Goal: Check status

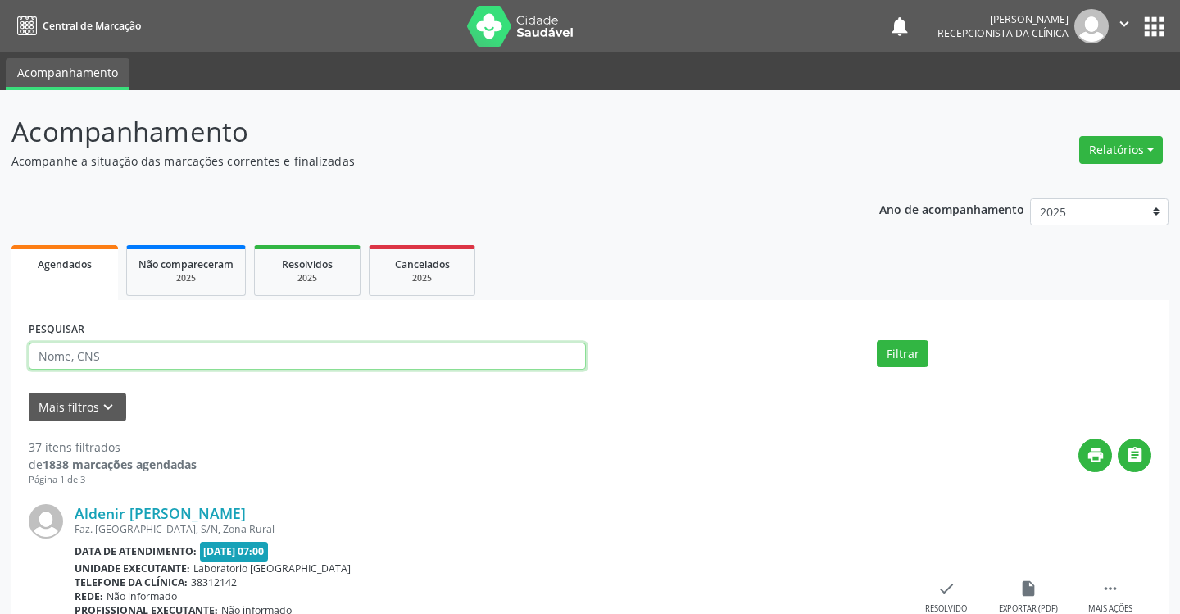
click at [106, 362] on input "text" at bounding box center [307, 357] width 557 height 28
type input "[PERSON_NAME]"
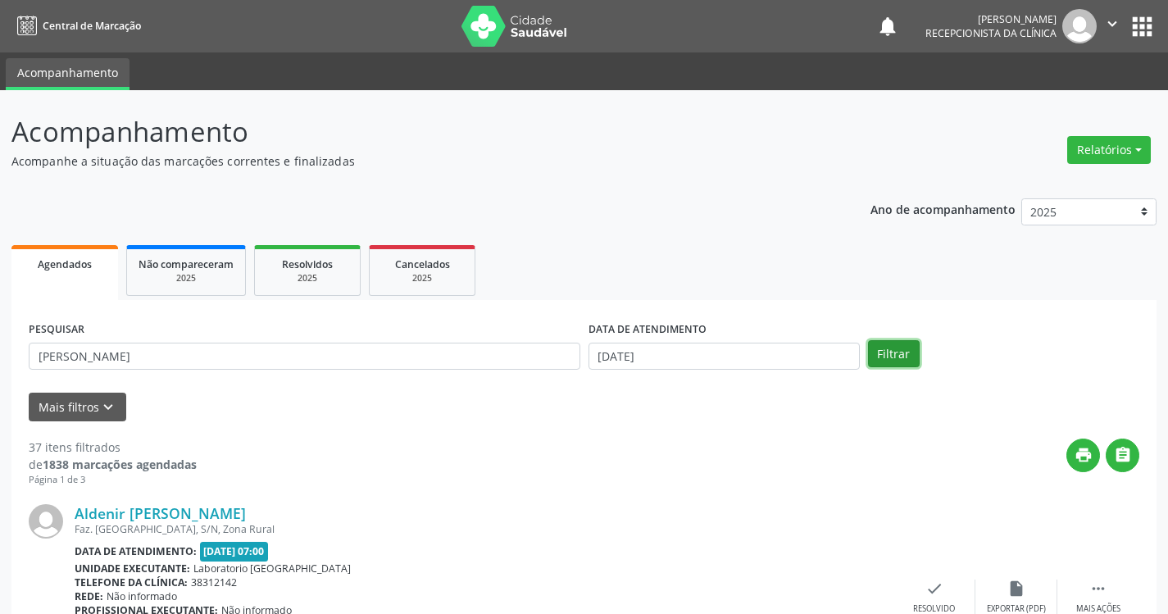
click at [880, 349] on button "Filtrar" at bounding box center [894, 354] width 52 height 28
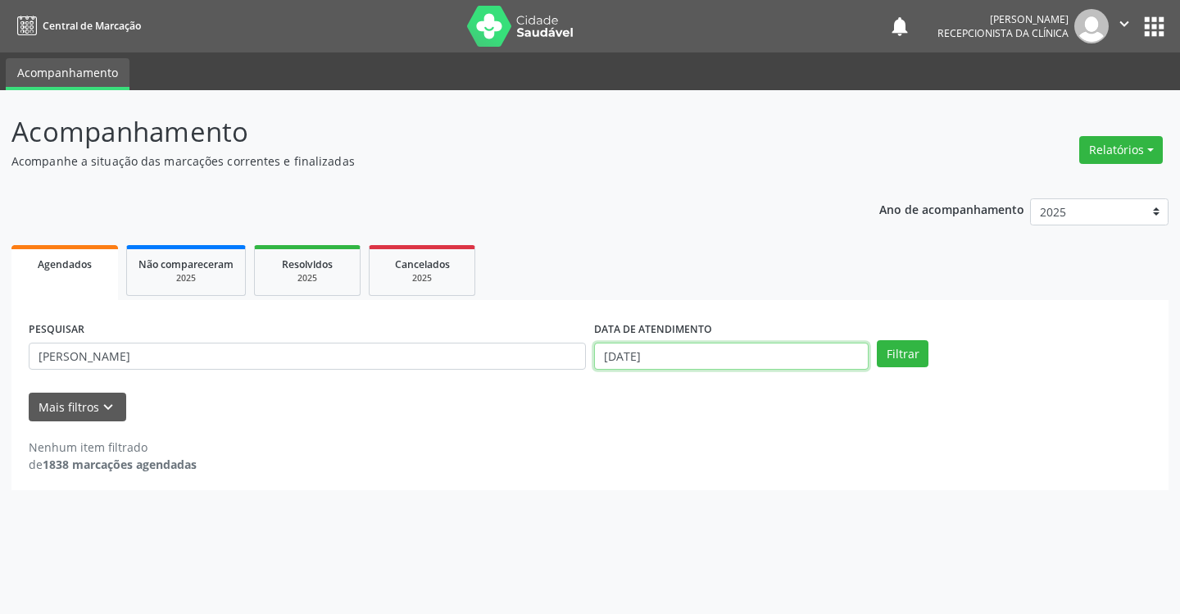
click at [657, 358] on input "[DATE]" at bounding box center [731, 357] width 275 height 28
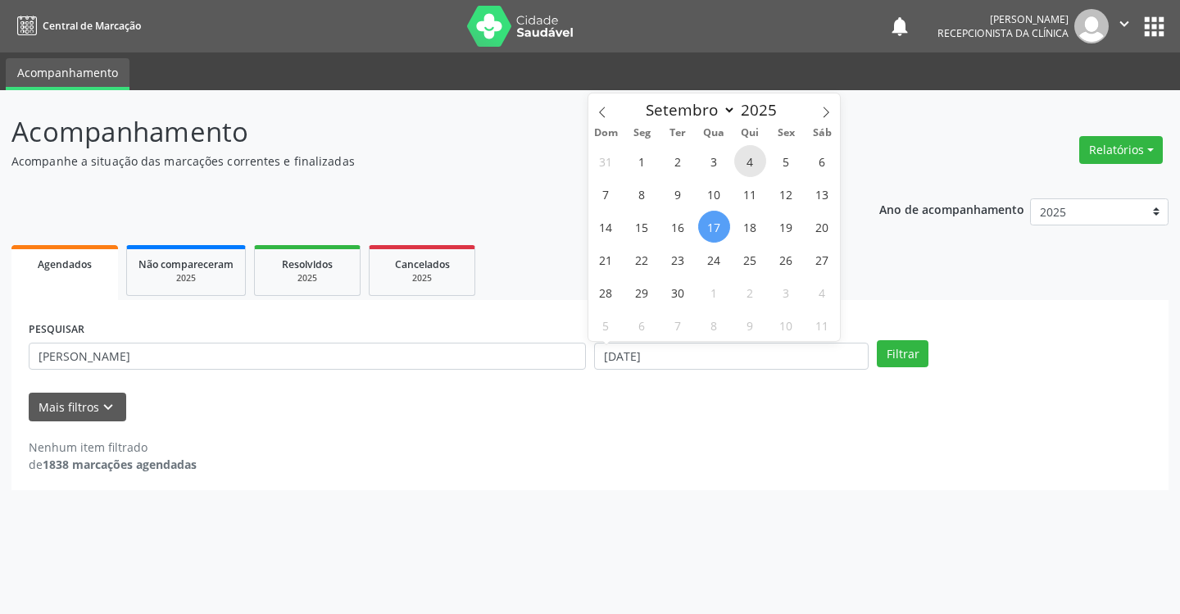
click at [750, 154] on span "4" at bounding box center [751, 161] width 32 height 32
type input "04/09/2025"
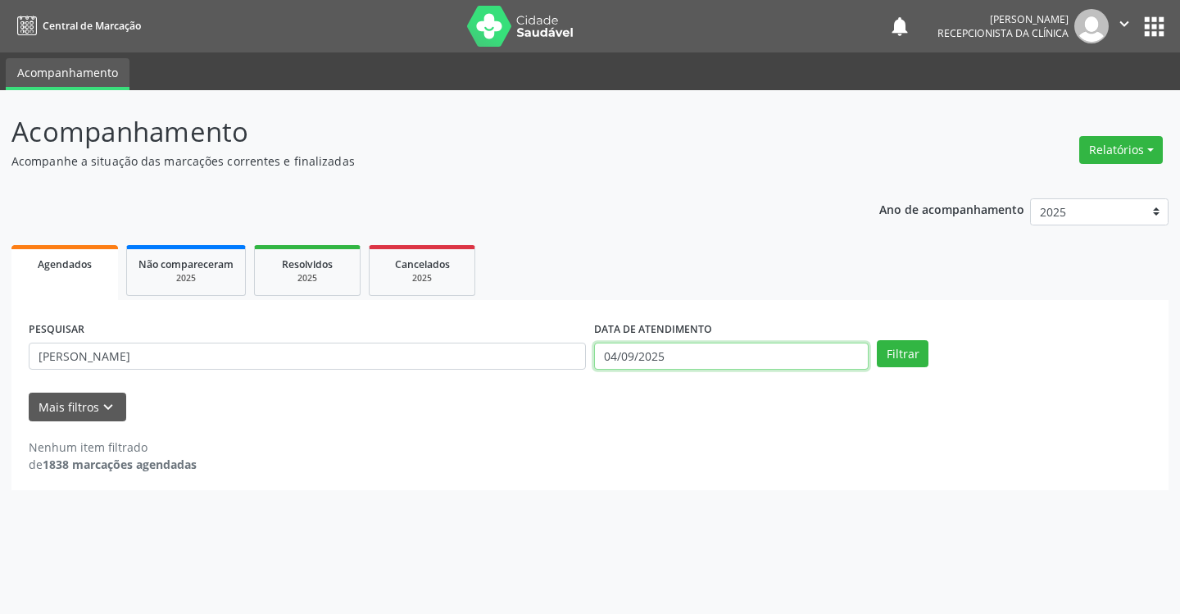
click at [716, 355] on input "04/09/2025" at bounding box center [731, 357] width 275 height 28
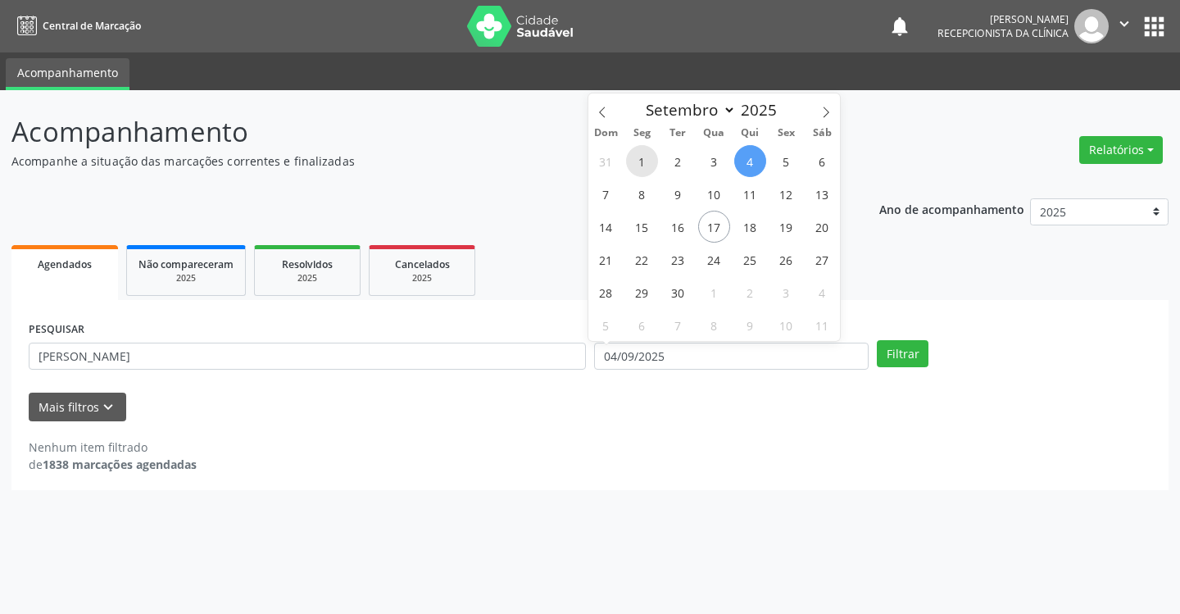
click at [646, 152] on span "1" at bounding box center [642, 161] width 32 height 32
type input "[DATE]"
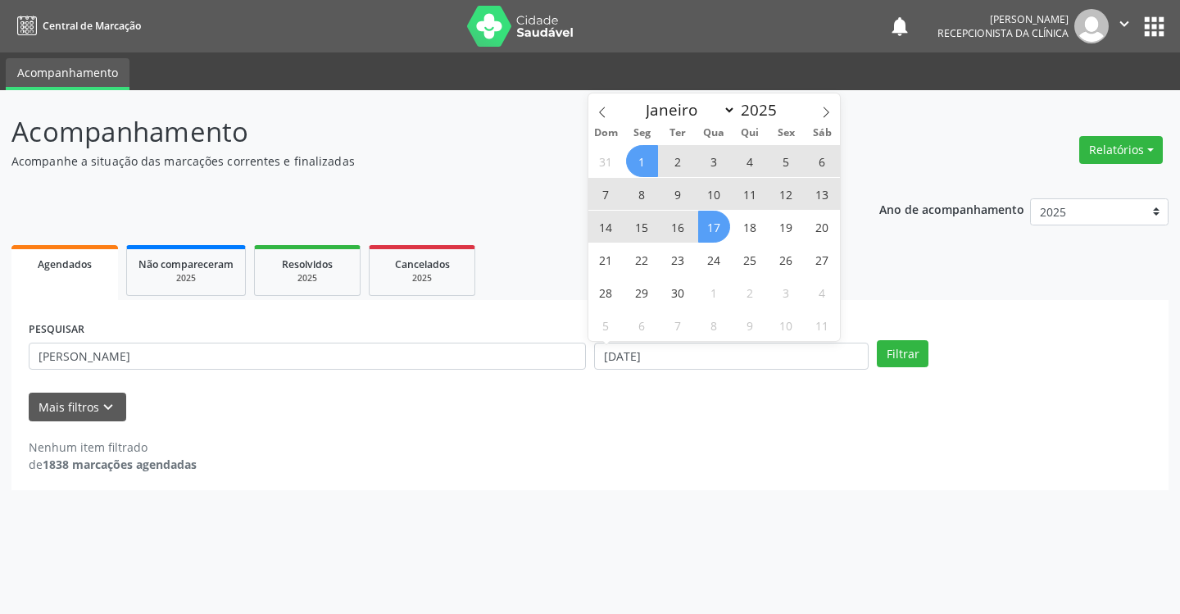
click at [721, 234] on span "17" at bounding box center [714, 227] width 32 height 32
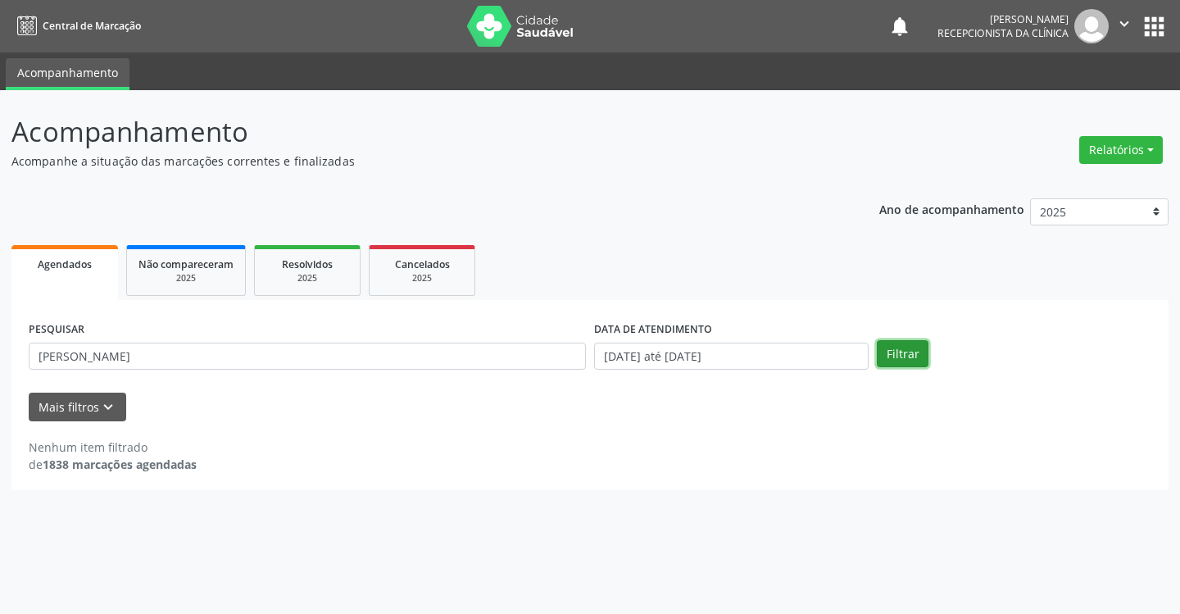
click at [903, 358] on button "Filtrar" at bounding box center [903, 354] width 52 height 28
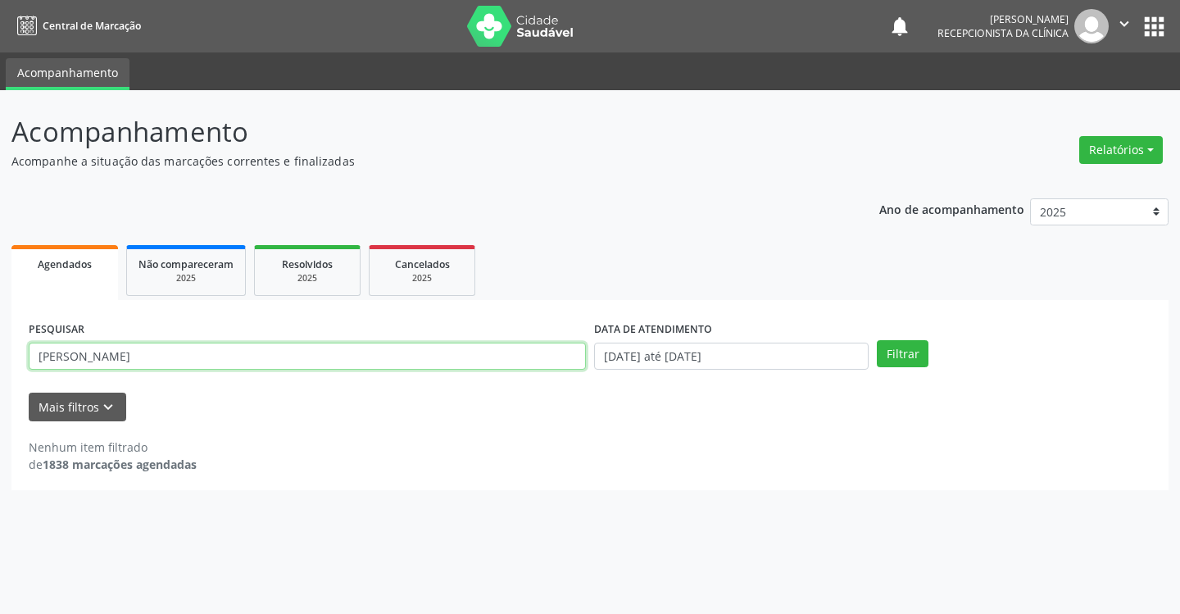
click at [246, 363] on input "[PERSON_NAME]" at bounding box center [307, 357] width 557 height 28
type input "[PERSON_NAME]"
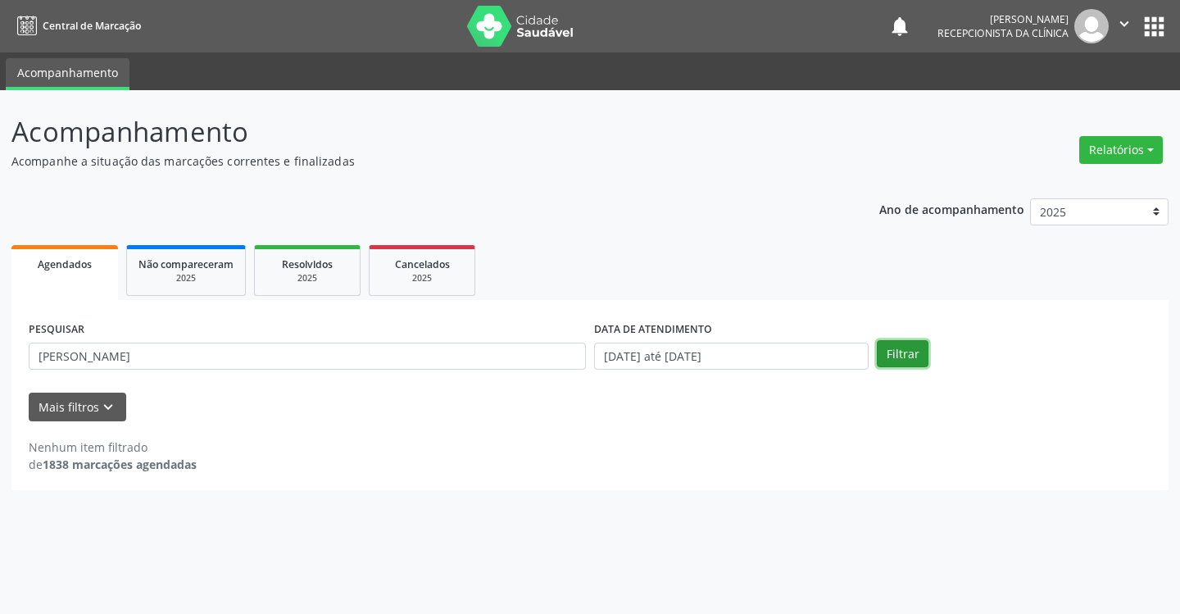
click at [889, 353] on button "Filtrar" at bounding box center [903, 354] width 52 height 28
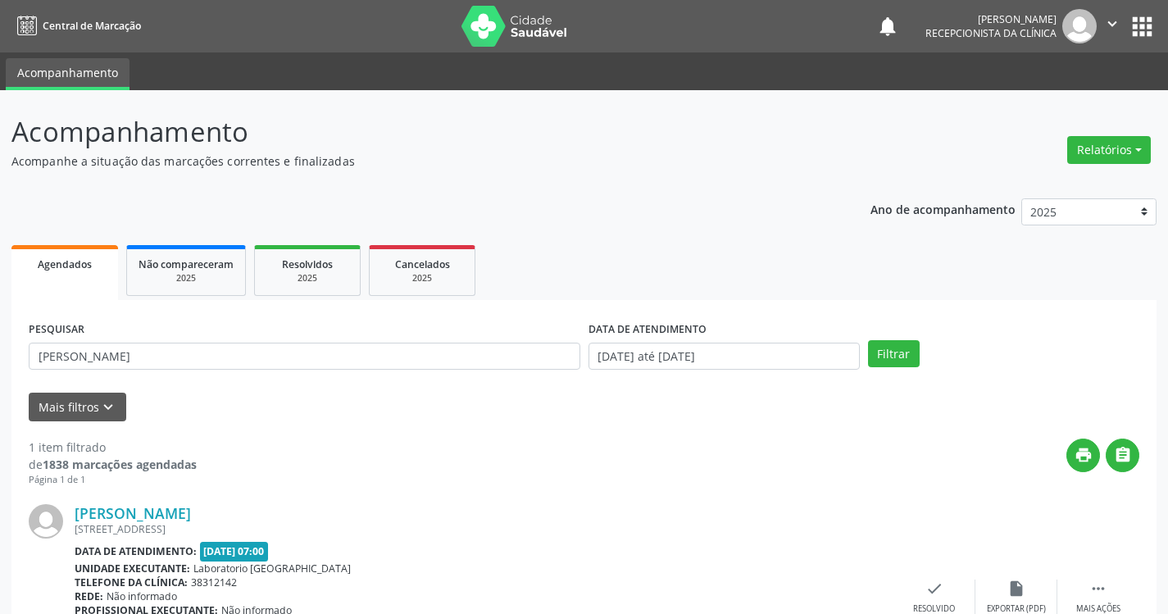
scroll to position [123, 0]
